Goal: Task Accomplishment & Management: Manage account settings

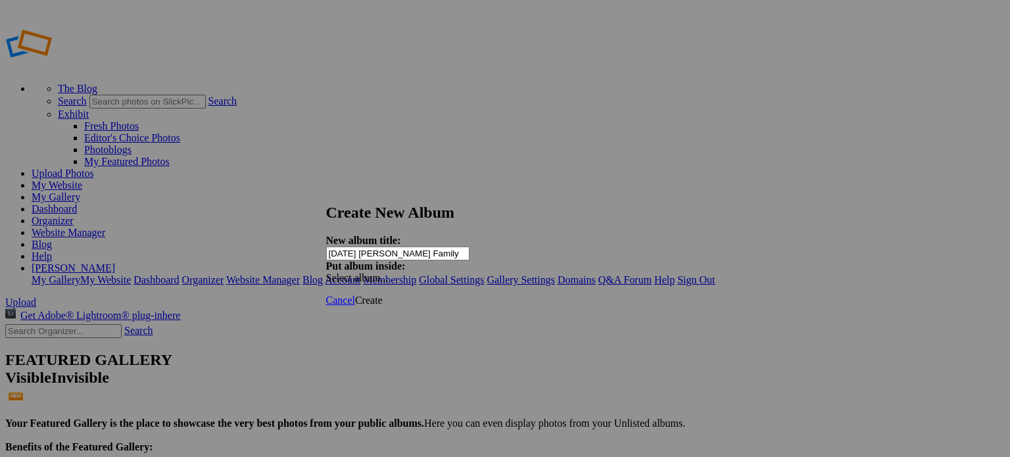
type input "[DATE] [PERSON_NAME] Family"
click at [326, 272] on span at bounding box center [326, 277] width 0 height 11
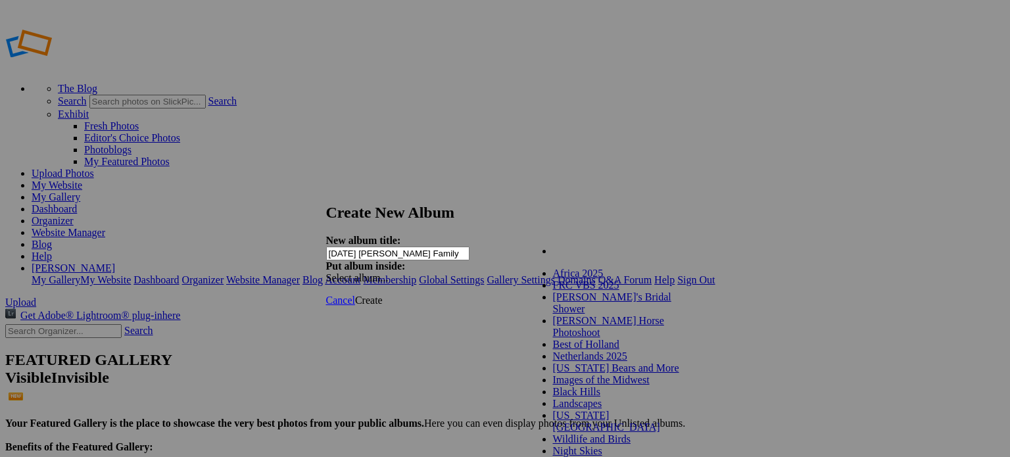
click at [823, 278] on div at bounding box center [500, 228] width 1000 height 457
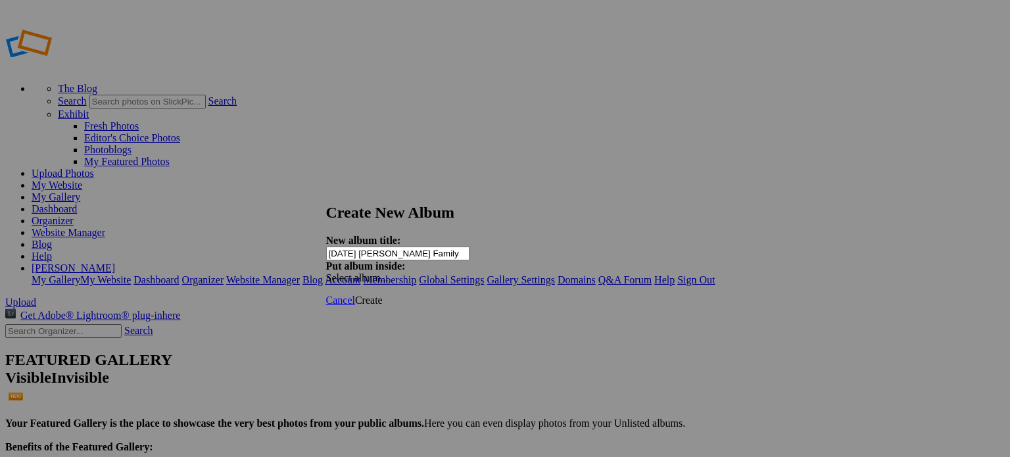
type input "[DATE] [PERSON_NAME] Family"
click at [383, 295] on span "Create" at bounding box center [369, 300] width 28 height 11
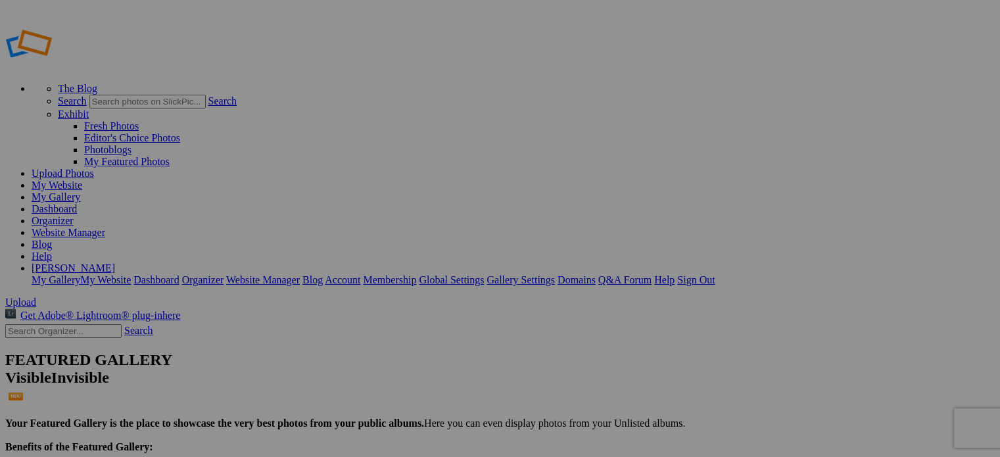
type input "[DATE] [PERSON_NAME] Family"
